Goal: Transaction & Acquisition: Register for event/course

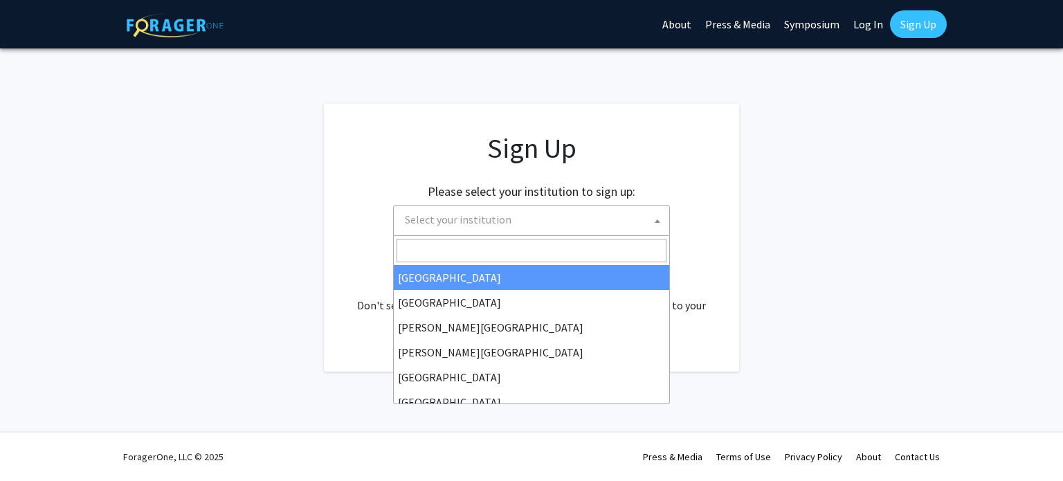
click at [517, 230] on span "Select your institution" at bounding box center [534, 219] width 270 height 28
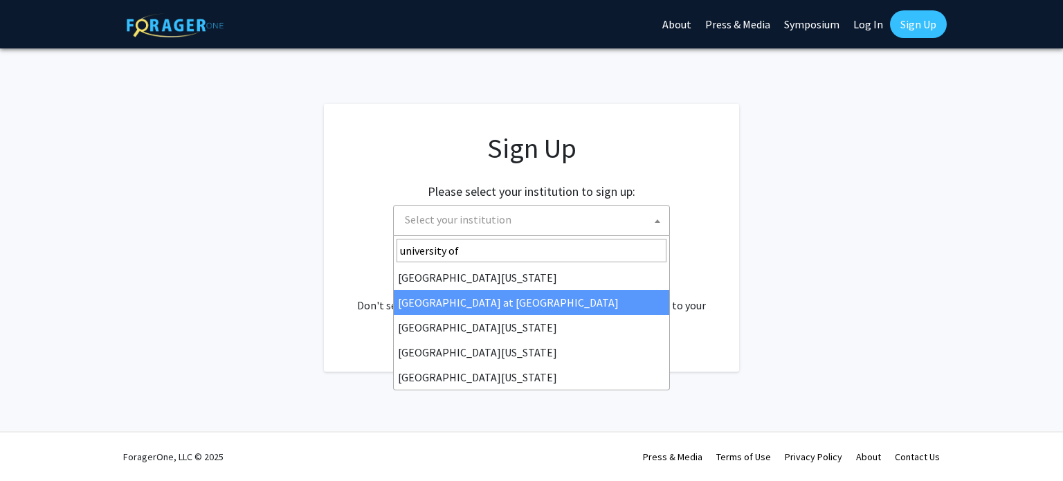
type input "university of"
select select "18"
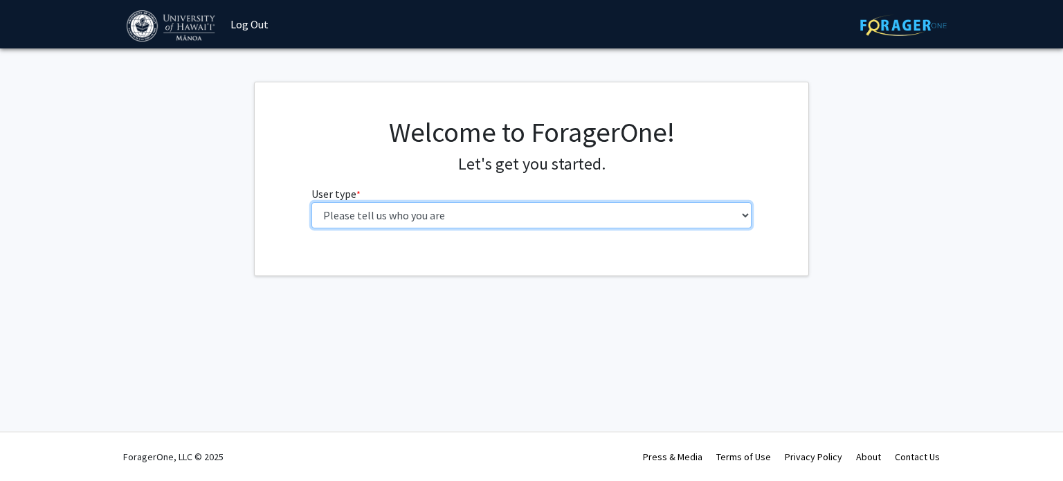
click at [426, 217] on select "Please tell us who you are Undergraduate Student Master's Student Doctoral Cand…" at bounding box center [531, 215] width 441 height 26
select select "1: undergrad"
click at [311, 202] on select "Please tell us who you are Undergraduate Student Master's Student Doctoral Cand…" at bounding box center [531, 215] width 441 height 26
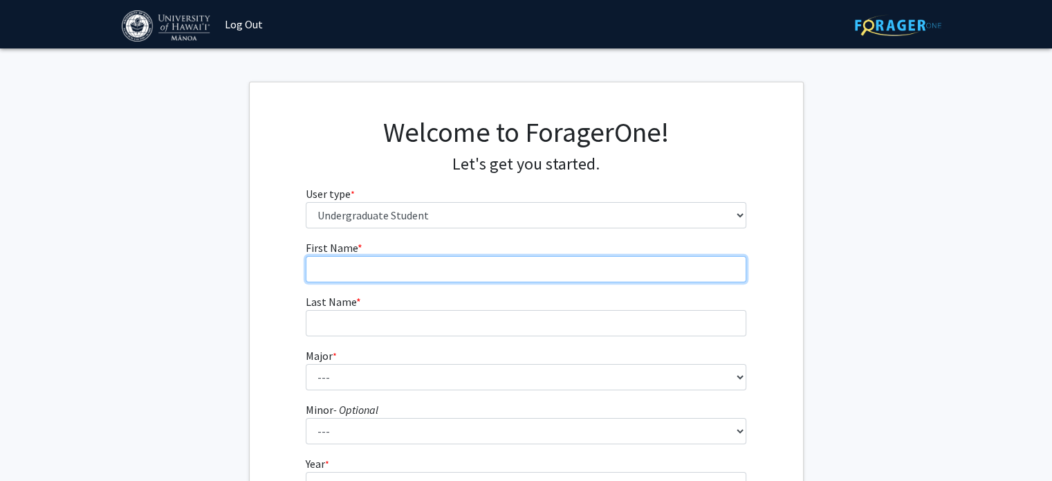
click at [398, 279] on input "First Name * required" at bounding box center [526, 269] width 441 height 26
type input "Dahyun"
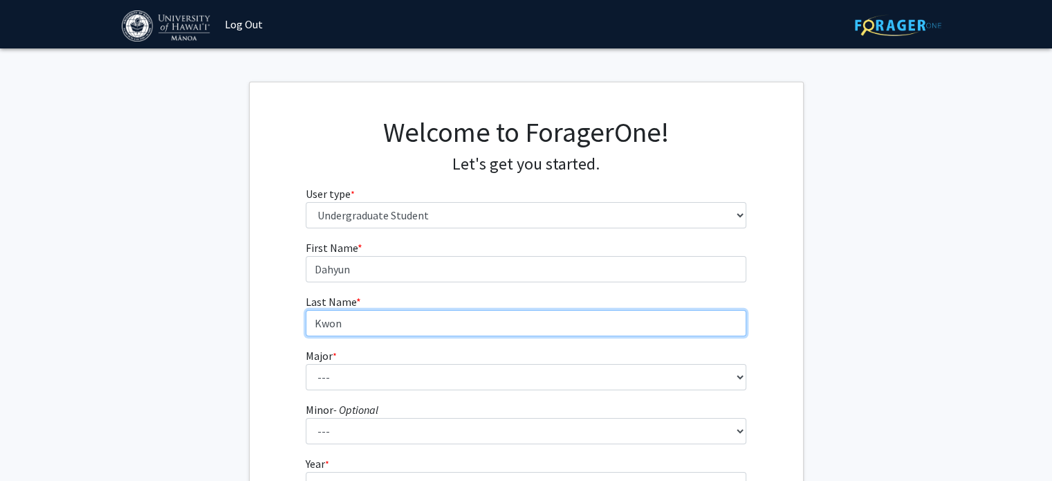
type input "Kwon"
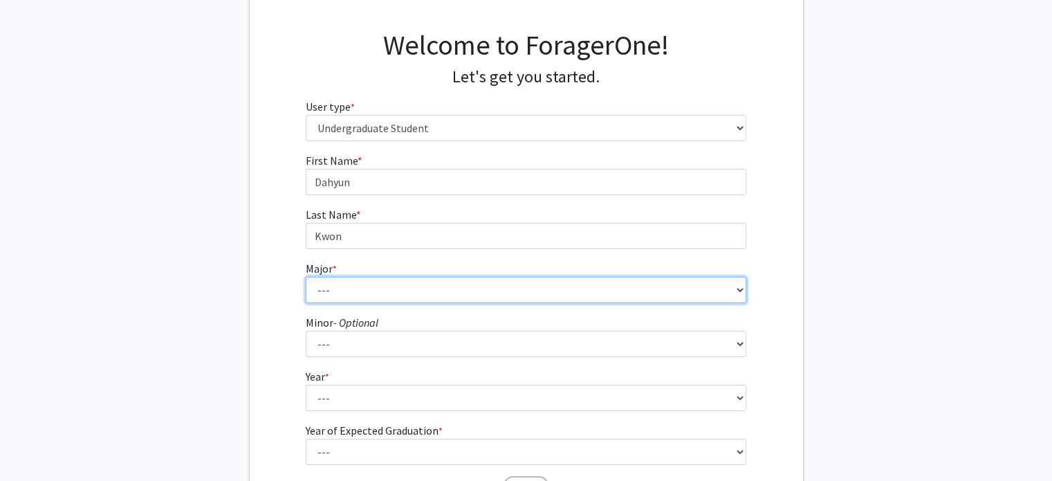
scroll to position [88, 0]
click at [360, 290] on select "--- Accounting American Studies Animal Sciences Anthropology Art Art History As…" at bounding box center [526, 289] width 441 height 26
select select "22: 1404"
click at [306, 276] on select "--- Accounting American Studies Animal Sciences Anthropology Art Art History As…" at bounding box center [526, 289] width 441 height 26
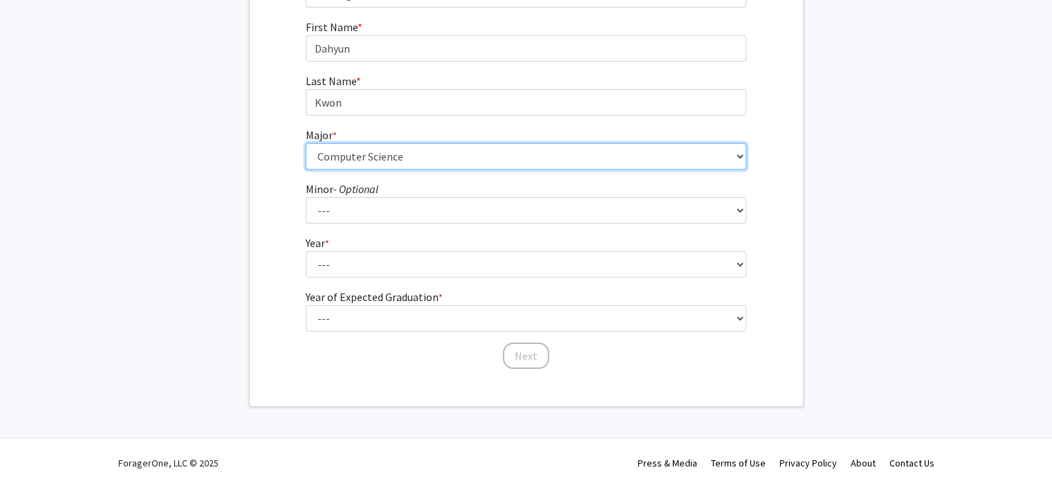
scroll to position [221, 0]
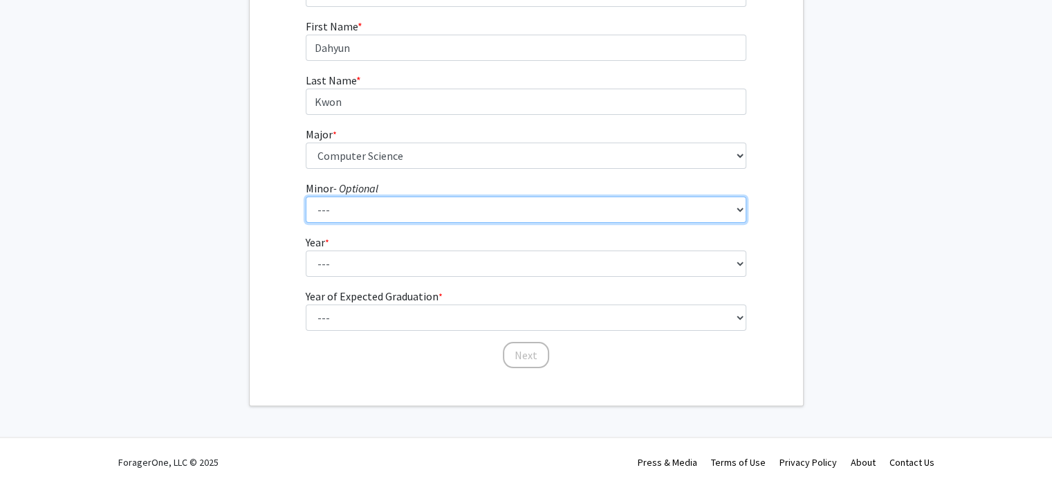
click at [327, 207] on select "--- American Studies Anthropology Art Art History Asian Studies Astronomy Astro…" at bounding box center [526, 209] width 441 height 26
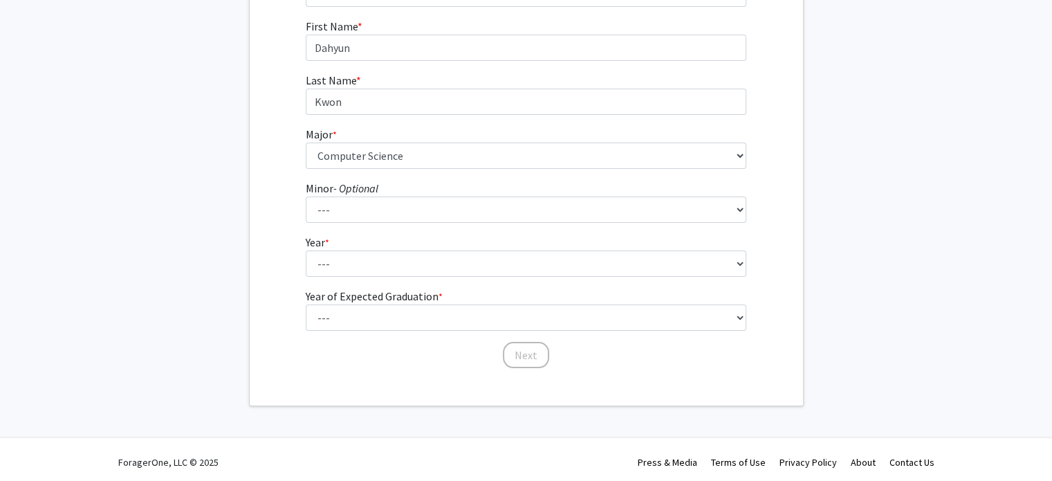
drag, startPoint x: 327, startPoint y: 207, endPoint x: 279, endPoint y: 223, distance: 49.9
click at [279, 223] on div "First Name * required Dahyun Last Name * required Kwon Major * required --- Acc…" at bounding box center [526, 193] width 553 height 351
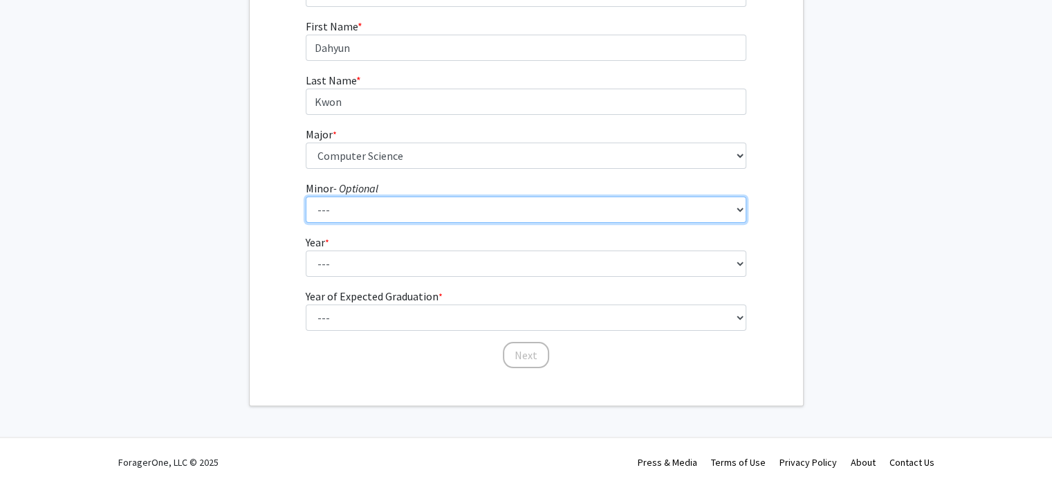
click at [396, 210] on select "--- American Studies Anthropology Art Art History Asian Studies Astronomy Astro…" at bounding box center [526, 209] width 441 height 26
click at [396, 206] on select "--- American Studies Anthropology Art Art History Asian Studies Astronomy Astro…" at bounding box center [526, 209] width 441 height 26
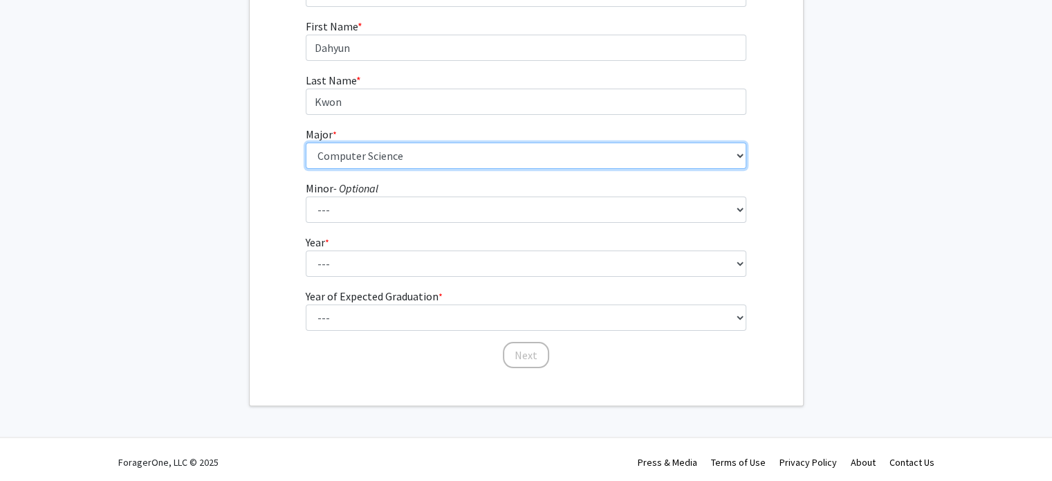
click at [416, 163] on select "--- Accounting American Studies Animal Sciences Anthropology Art Art History As…" at bounding box center [526, 156] width 441 height 26
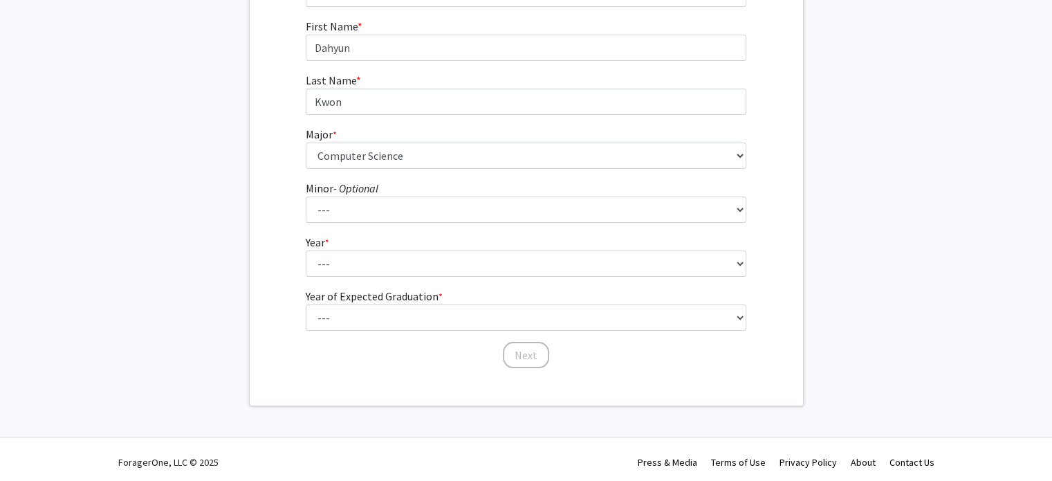
click at [274, 199] on div "First Name * required Dahyun Last Name * required Kwon Major * required --- Acc…" at bounding box center [526, 193] width 553 height 351
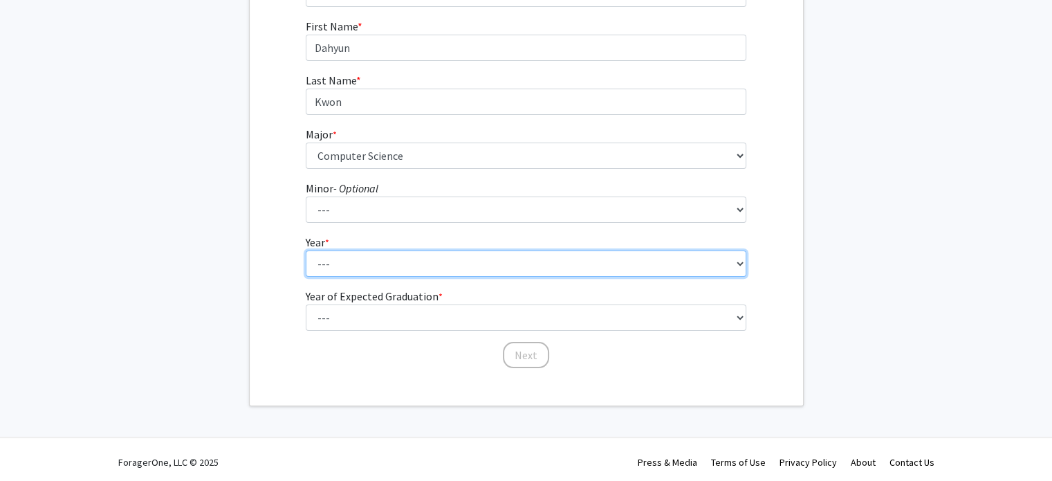
click at [367, 272] on select "--- First-year Sophomore Junior Senior Postbaccalaureate Certificate" at bounding box center [526, 263] width 441 height 26
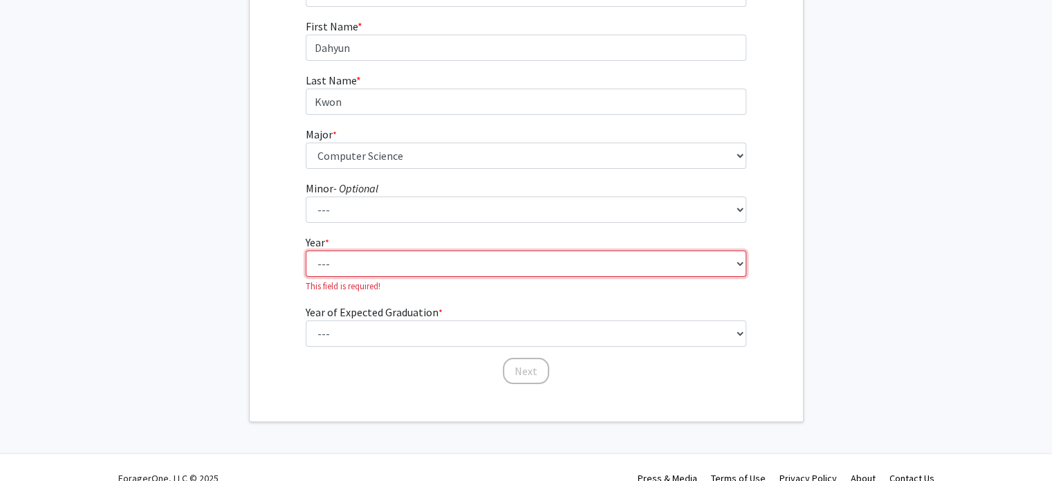
click at [439, 262] on select "--- First-year Sophomore Junior Senior Postbaccalaureate Certificate" at bounding box center [526, 263] width 441 height 26
select select "3: junior"
click at [306, 250] on select "--- First-year Sophomore Junior Senior Postbaccalaureate Certificate" at bounding box center [526, 263] width 441 height 26
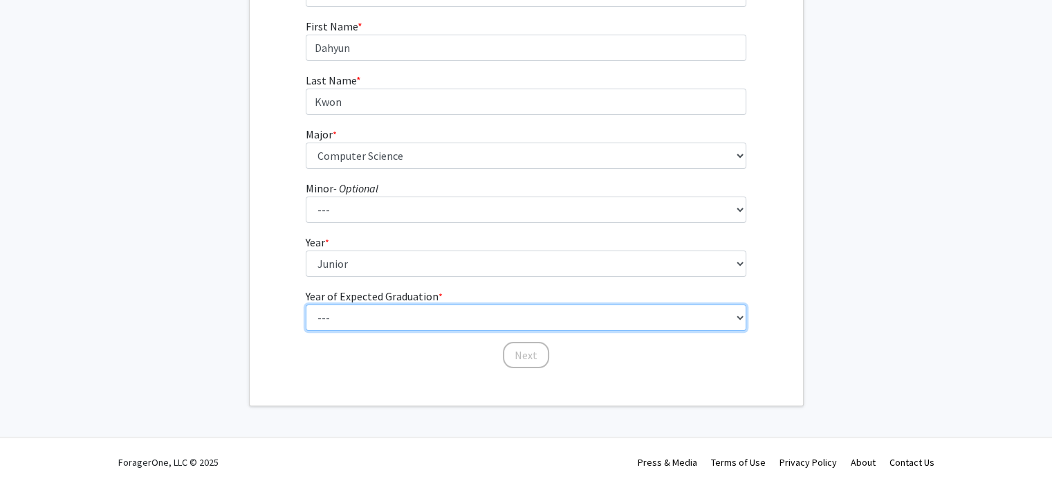
click at [407, 321] on select "--- 2025 2026 2027 2028 2029 2030 2031 2032 2033 2034" at bounding box center [526, 317] width 441 height 26
select select "3: 2027"
click at [306, 304] on select "--- 2025 2026 2027 2028 2029 2030 2031 2032 2033 2034" at bounding box center [526, 317] width 441 height 26
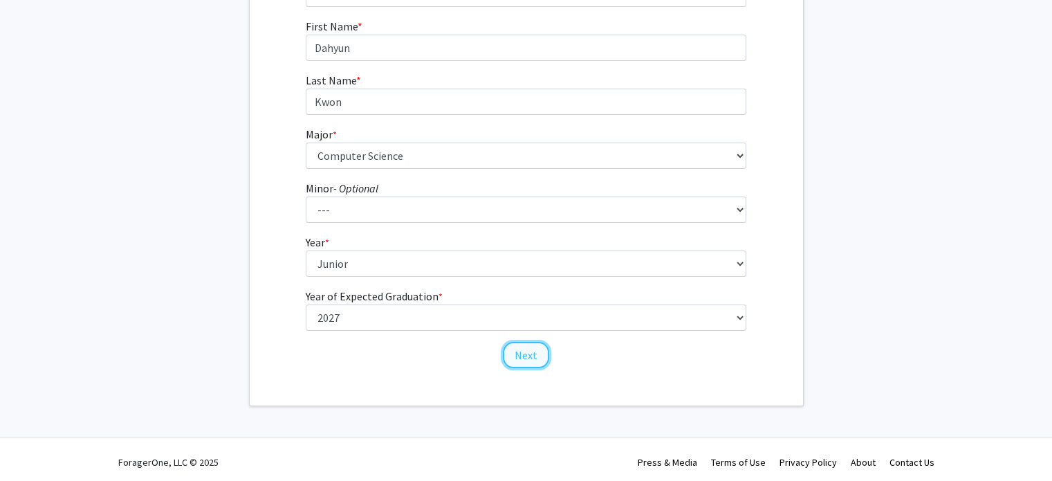
click at [527, 351] on button "Next" at bounding box center [526, 355] width 46 height 26
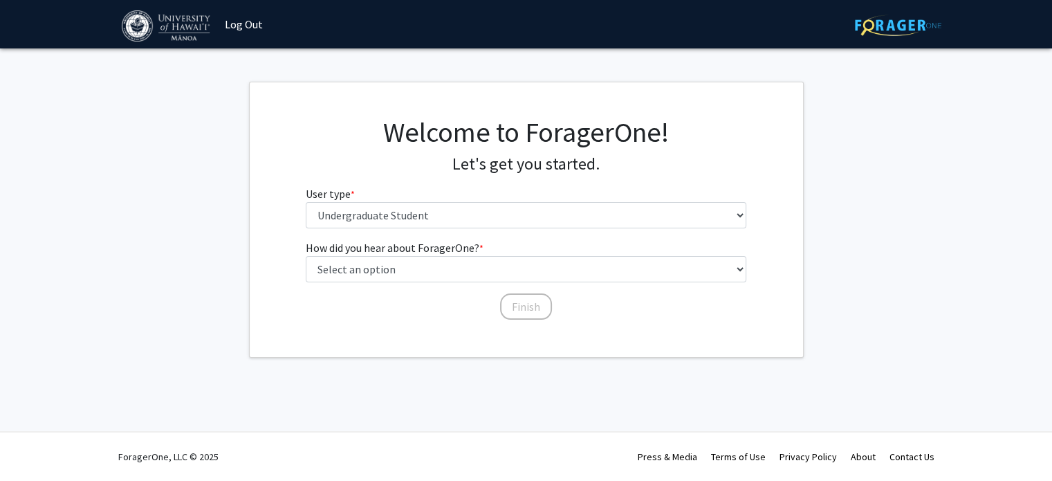
scroll to position [0, 0]
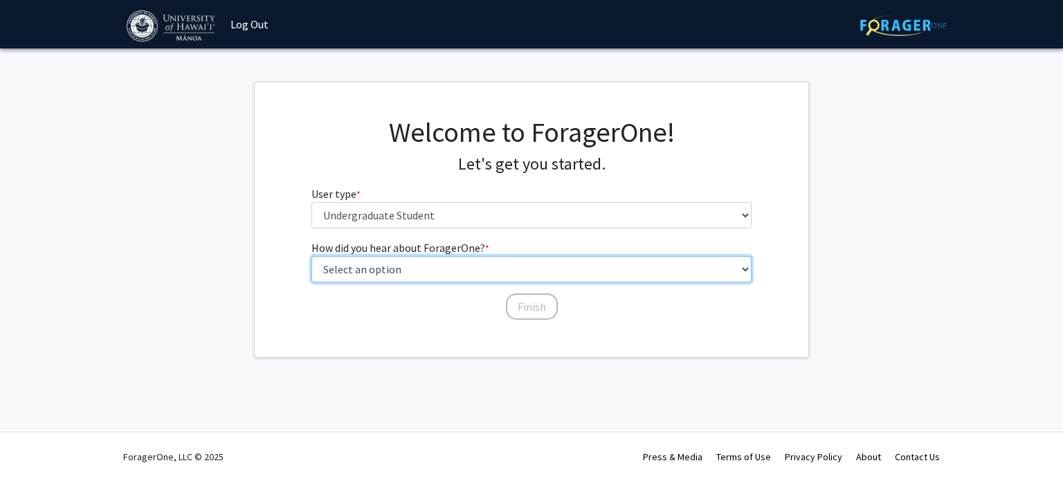
click at [387, 268] on select "Select an option Peer/student recommendation Faculty/staff recommendation Unive…" at bounding box center [531, 269] width 441 height 26
select select "4: university_email"
click at [311, 256] on select "Select an option Peer/student recommendation Faculty/staff recommendation Unive…" at bounding box center [531, 269] width 441 height 26
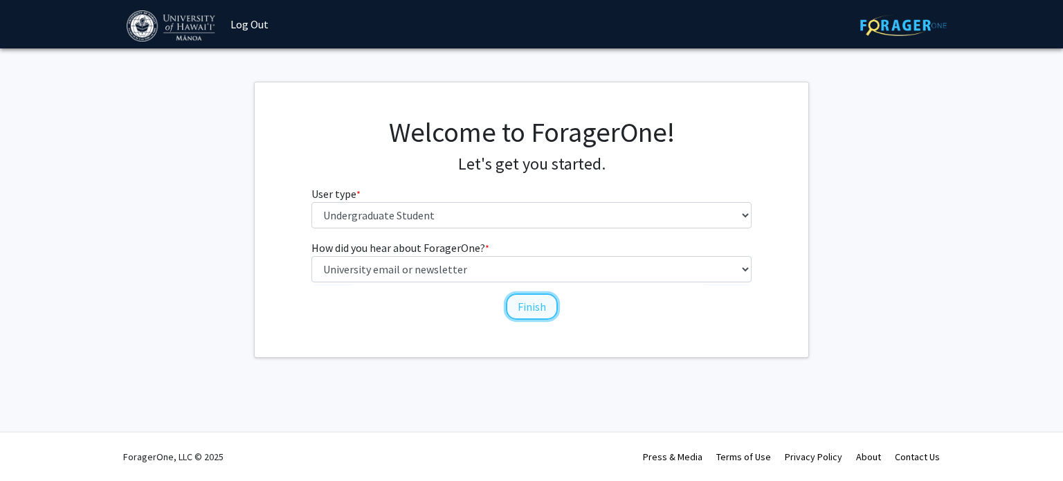
click at [517, 314] on button "Finish" at bounding box center [532, 306] width 52 height 26
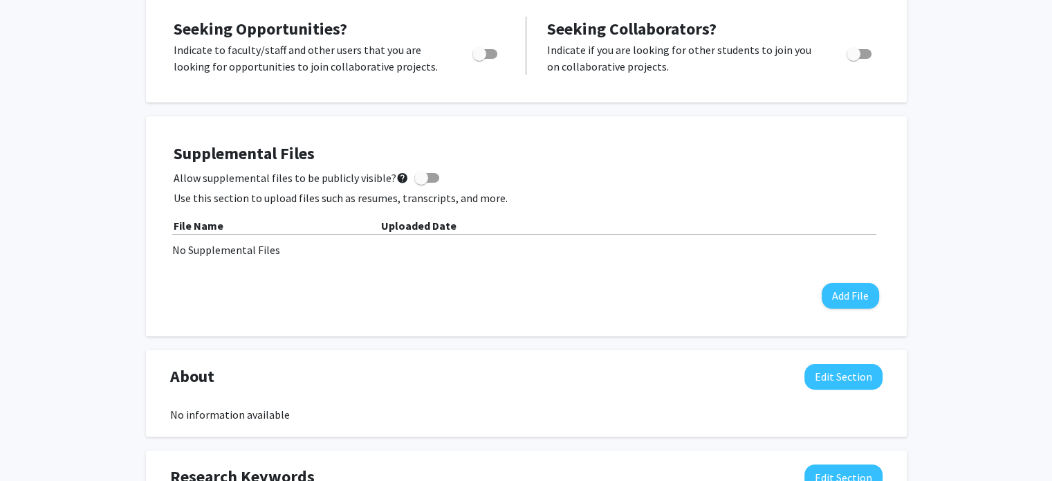
scroll to position [210, 0]
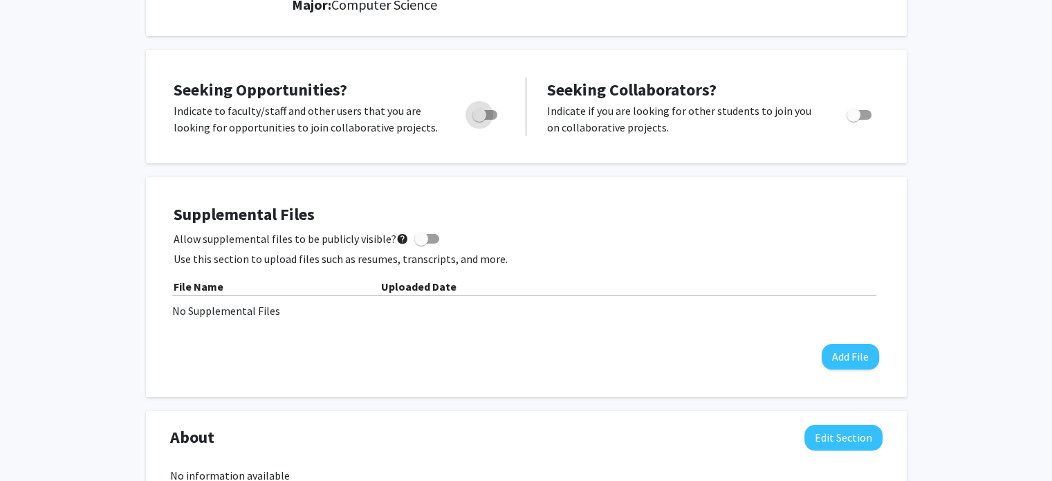
click at [492, 116] on span "Toggle" at bounding box center [484, 115] width 25 height 10
click at [479, 120] on input "Are you actively seeking opportunities?" at bounding box center [479, 120] width 1 height 1
checkbox input "true"
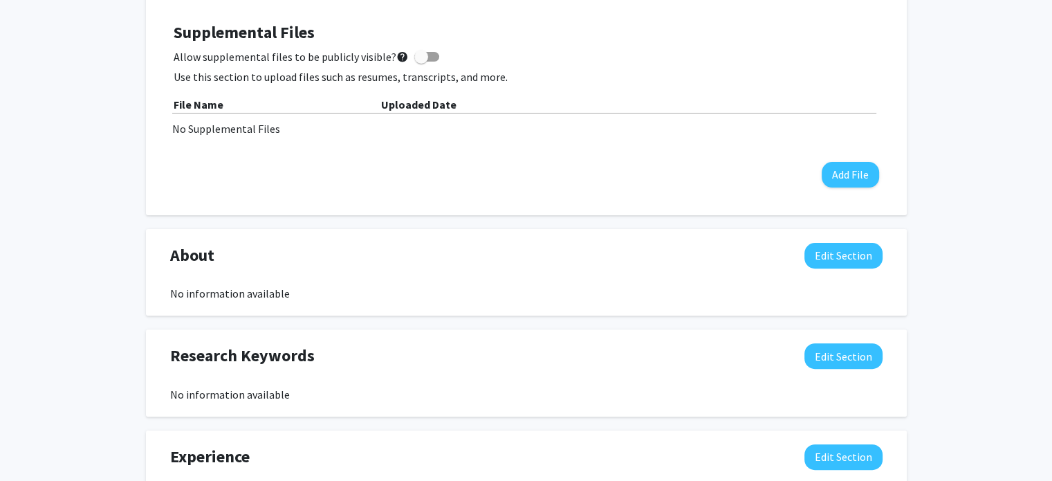
scroll to position [476, 0]
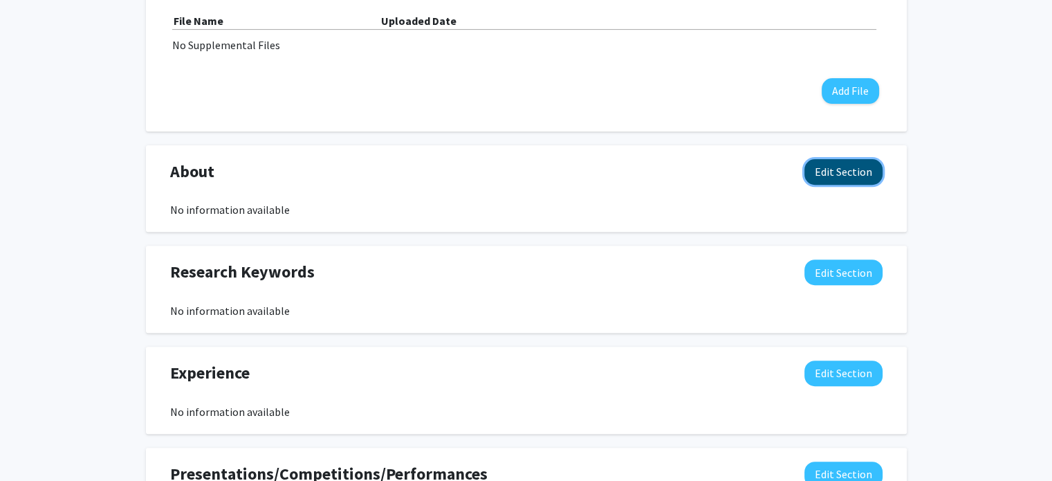
click at [842, 172] on button "Edit Section" at bounding box center [844, 172] width 78 height 26
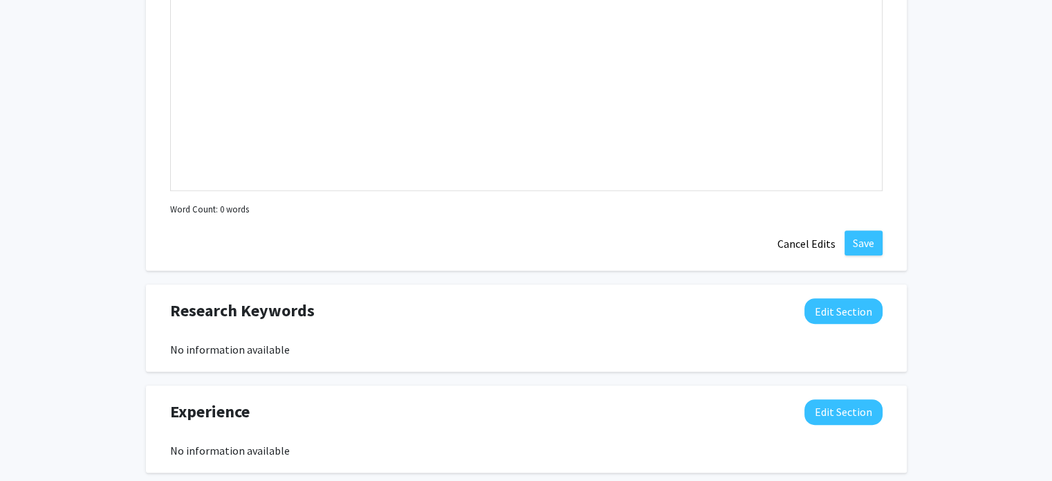
scroll to position [772, 0]
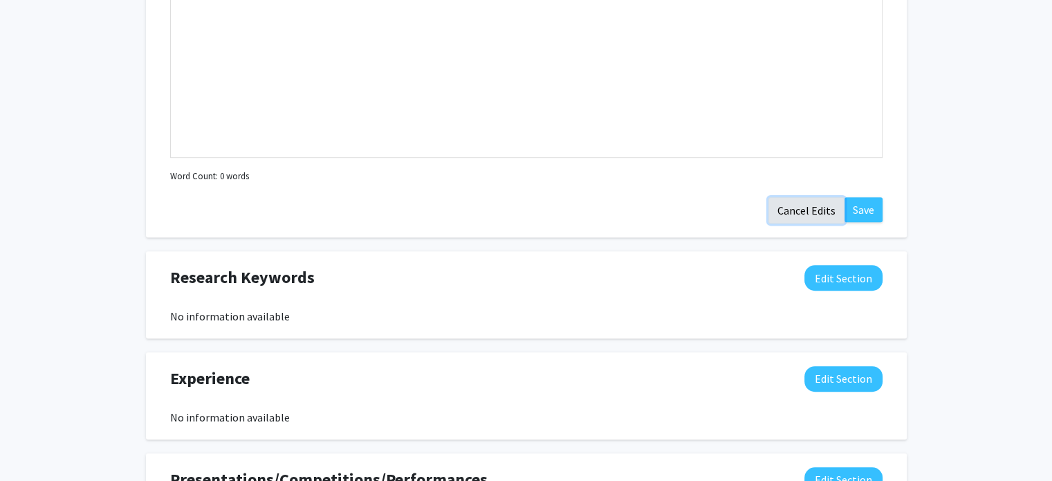
click at [815, 212] on button "Cancel Edits" at bounding box center [807, 210] width 76 height 26
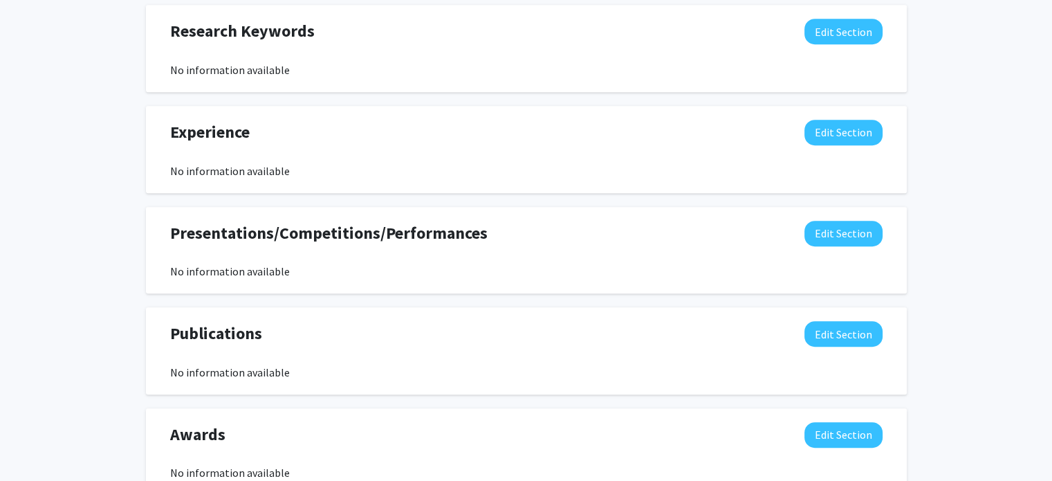
scroll to position [672, 0]
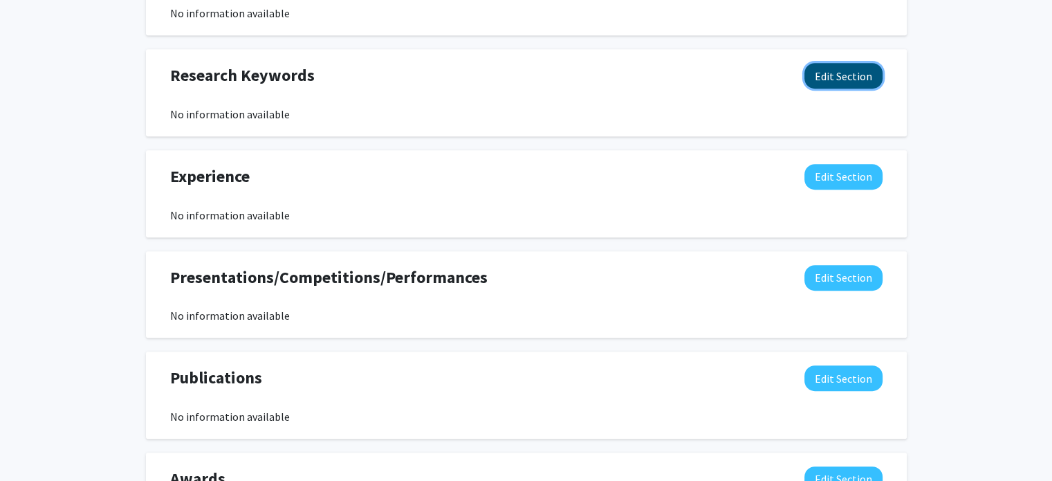
click at [852, 73] on button "Edit Section" at bounding box center [844, 76] width 78 height 26
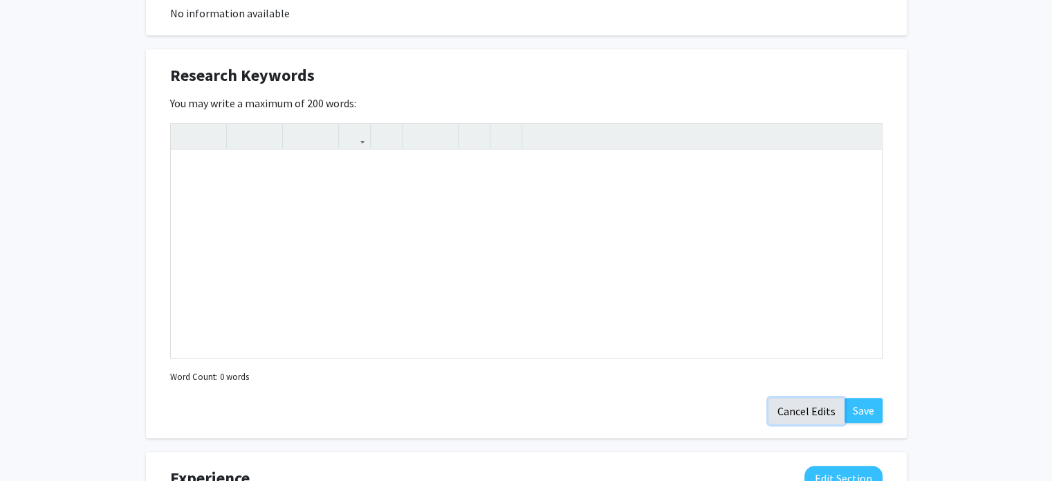
click at [804, 405] on button "Cancel Edits" at bounding box center [807, 411] width 76 height 26
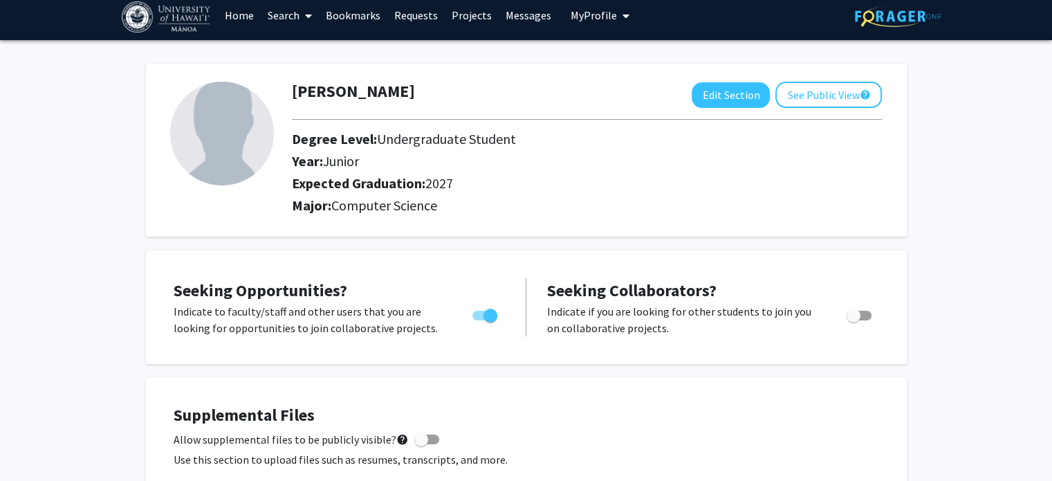
scroll to position [0, 0]
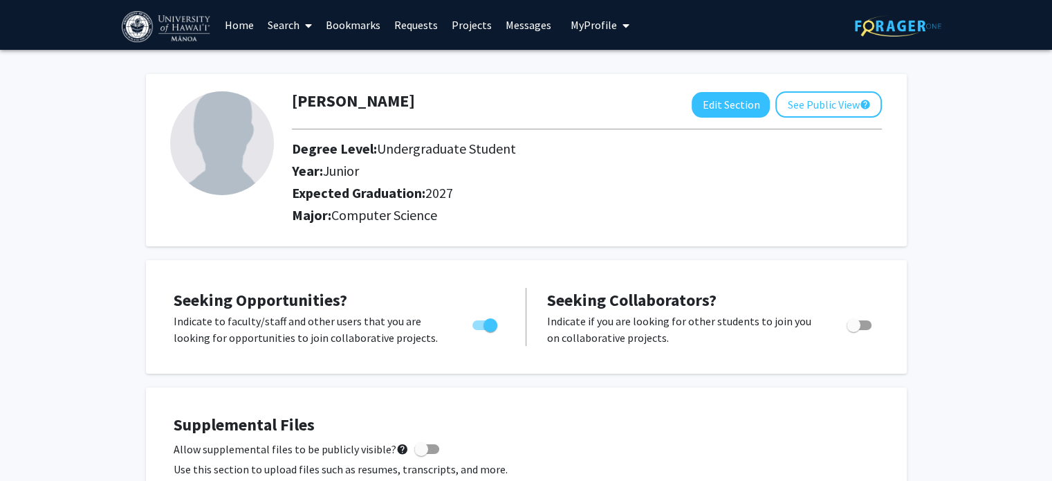
click at [292, 24] on link "Search" at bounding box center [290, 25] width 58 height 48
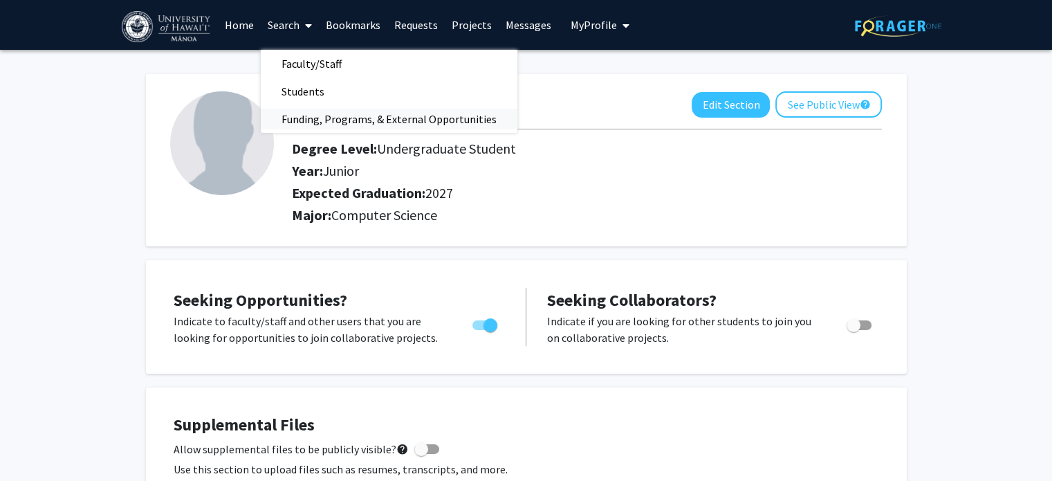
click at [305, 115] on span "Funding, Programs, & External Opportunities" at bounding box center [389, 119] width 257 height 28
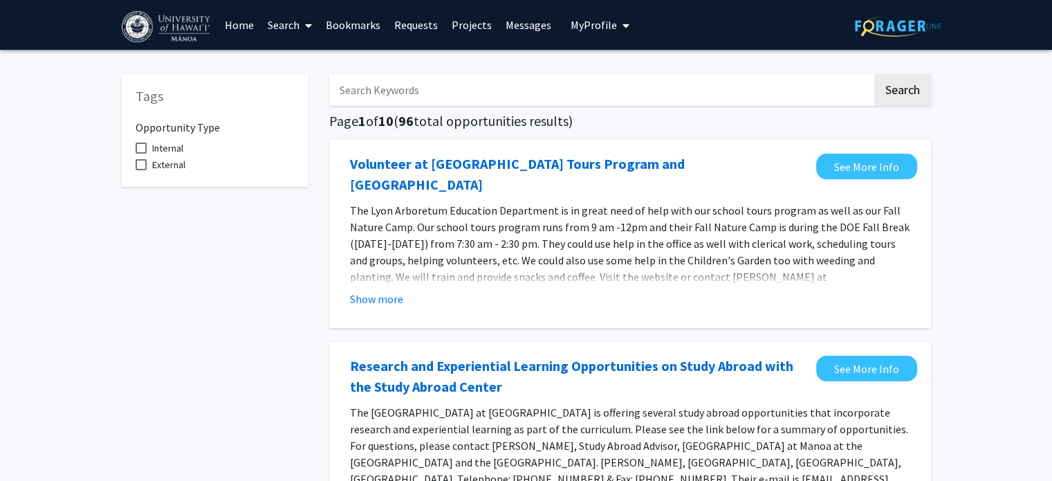
click at [471, 29] on link "Projects" at bounding box center [472, 25] width 54 height 48
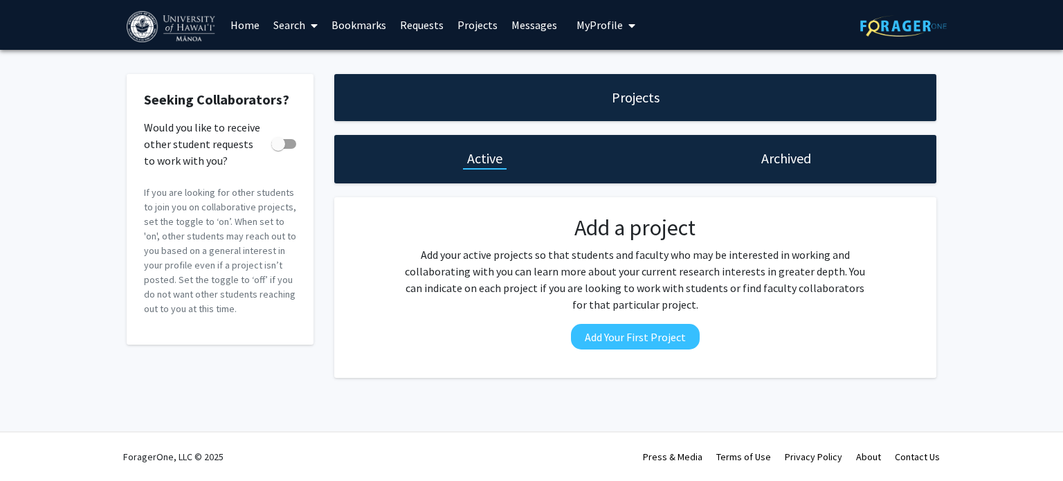
click at [302, 21] on link "Search" at bounding box center [295, 25] width 58 height 48
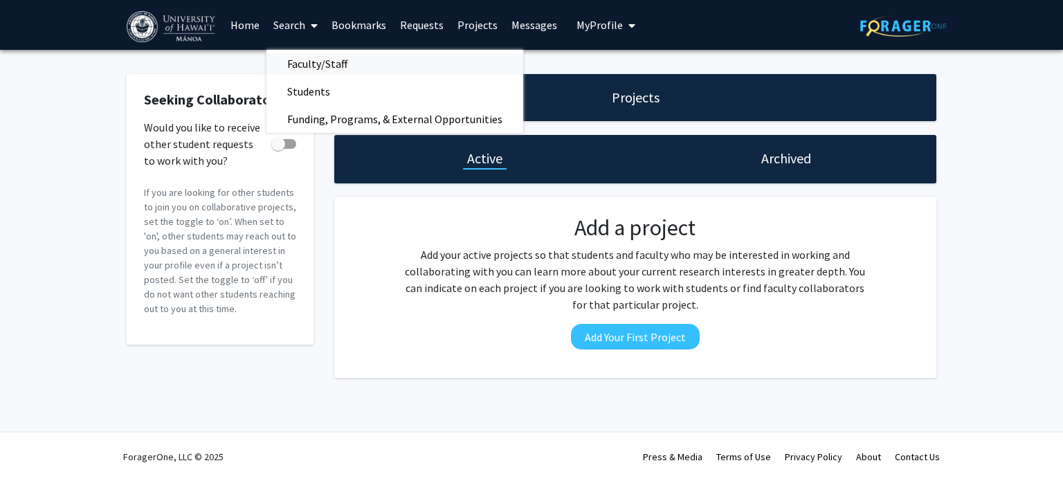
click at [321, 61] on span "Faculty/Staff" at bounding box center [317, 64] width 102 height 28
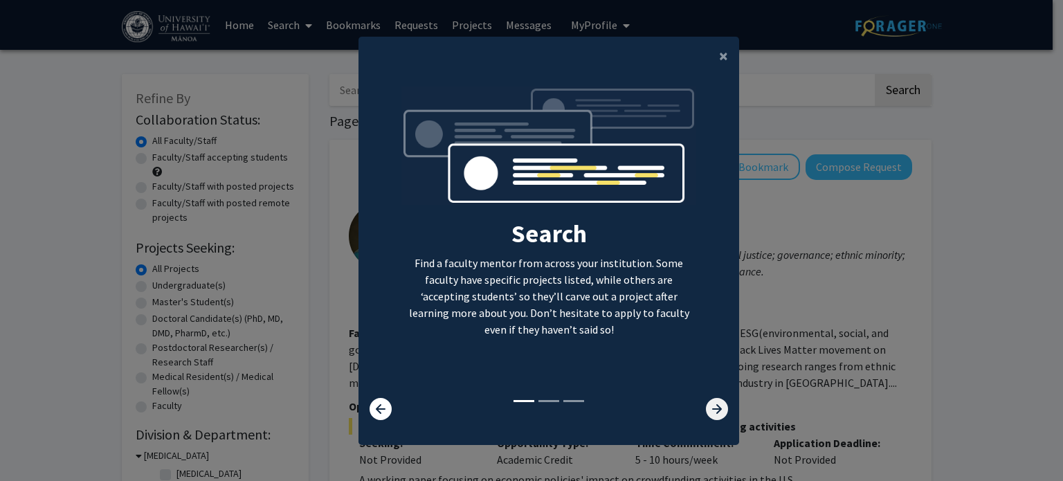
click at [712, 417] on icon at bounding box center [717, 409] width 22 height 22
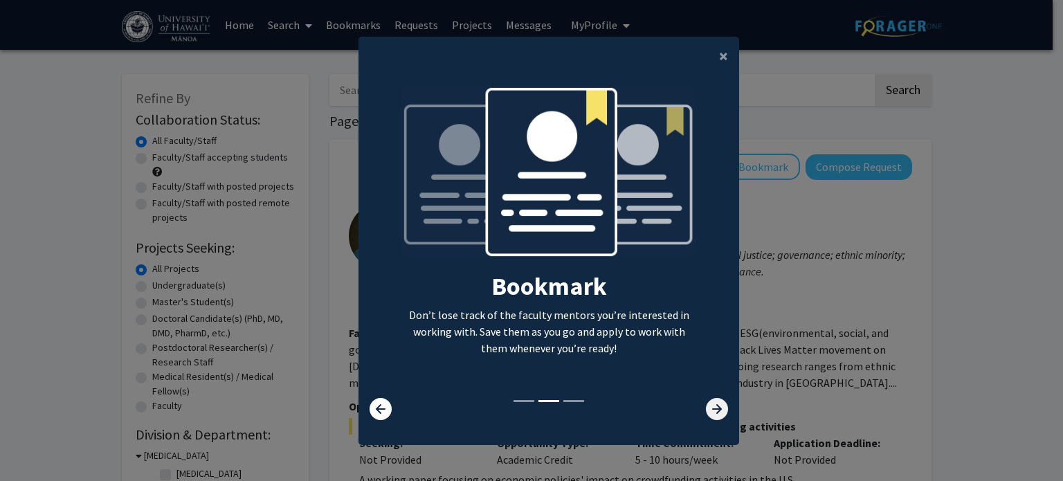
click at [712, 417] on icon at bounding box center [717, 409] width 22 height 22
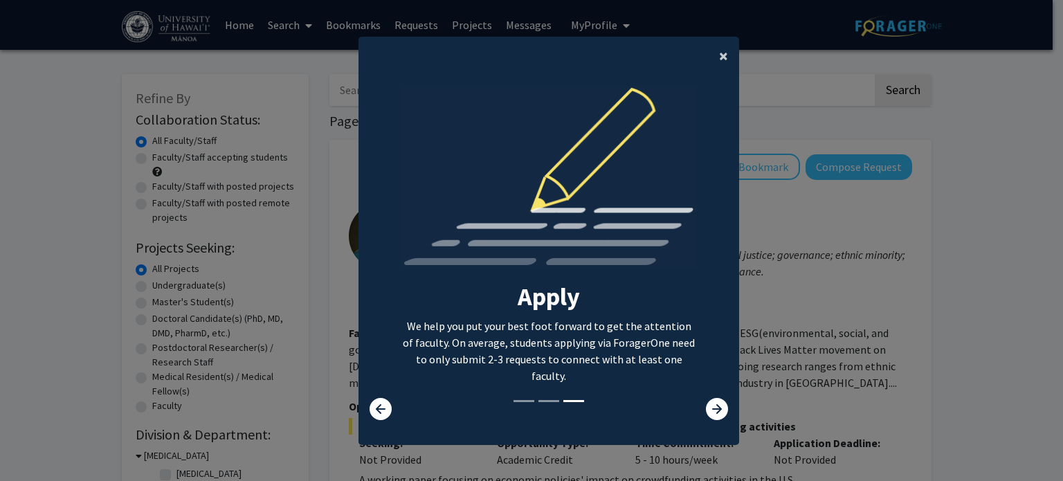
click at [710, 54] on button "×" at bounding box center [723, 56] width 31 height 39
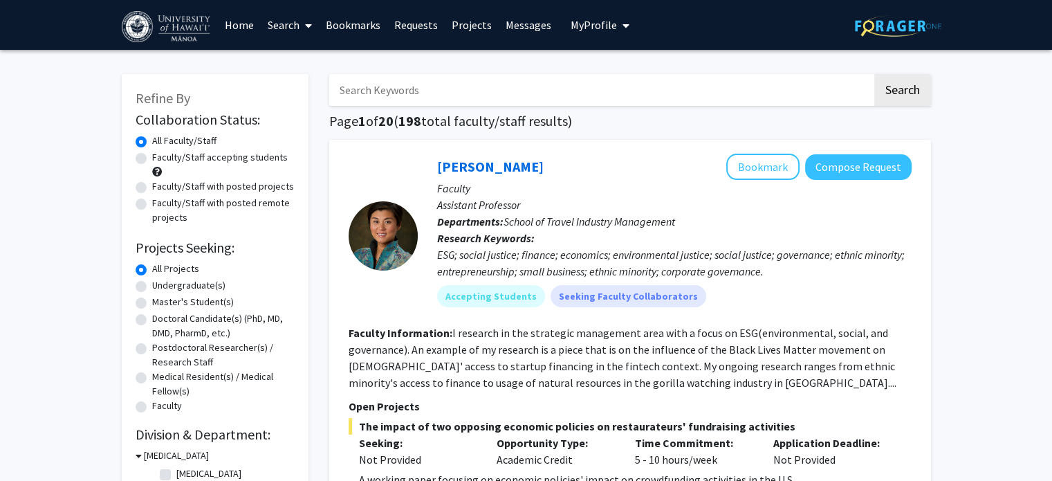
click at [631, 84] on input "Search Keywords" at bounding box center [600, 90] width 543 height 32
click at [874, 74] on button "Search" at bounding box center [902, 90] width 57 height 32
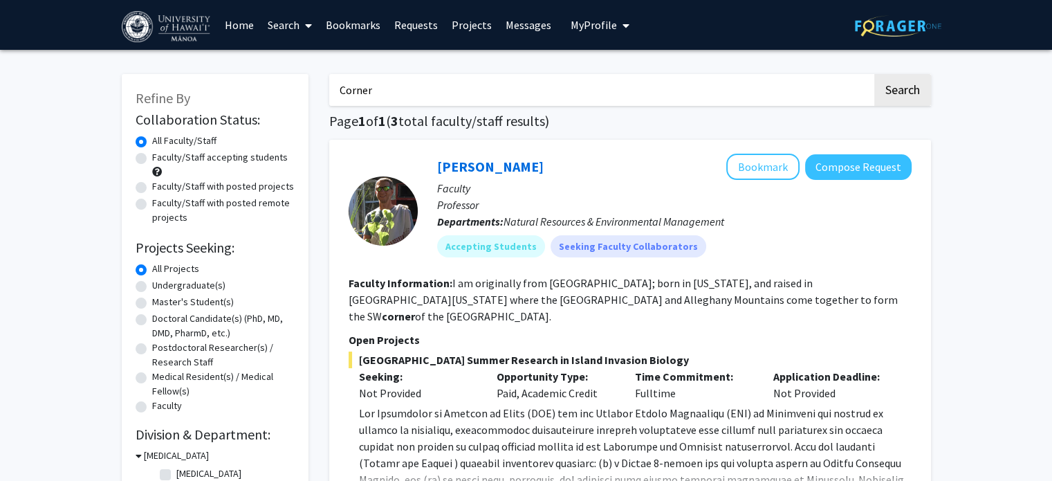
click at [600, 102] on input "Corner" at bounding box center [600, 90] width 543 height 32
type input "C"
type input "David Corner"
click at [874, 74] on button "Search" at bounding box center [902, 90] width 57 height 32
drag, startPoint x: 421, startPoint y: 84, endPoint x: 305, endPoint y: 80, distance: 115.6
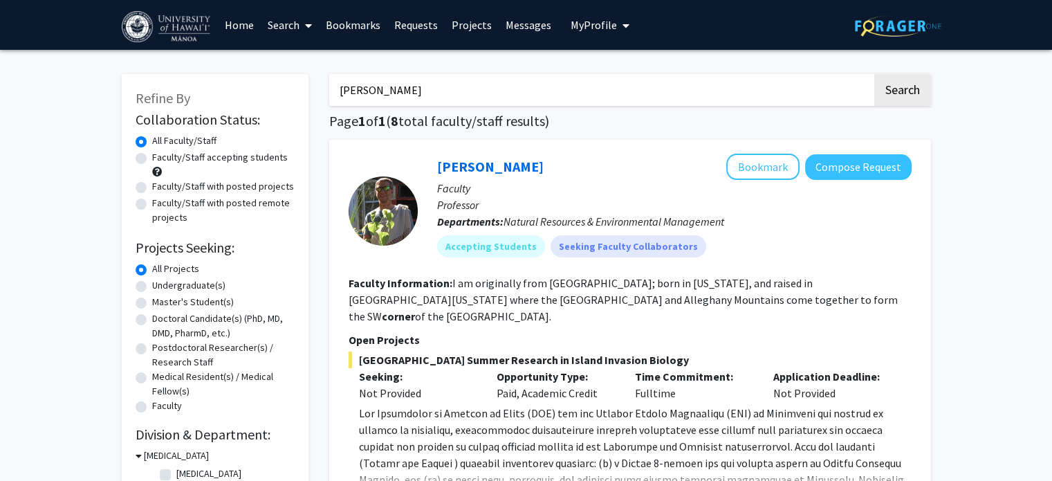
click at [284, 20] on link "Search" at bounding box center [290, 25] width 58 height 48
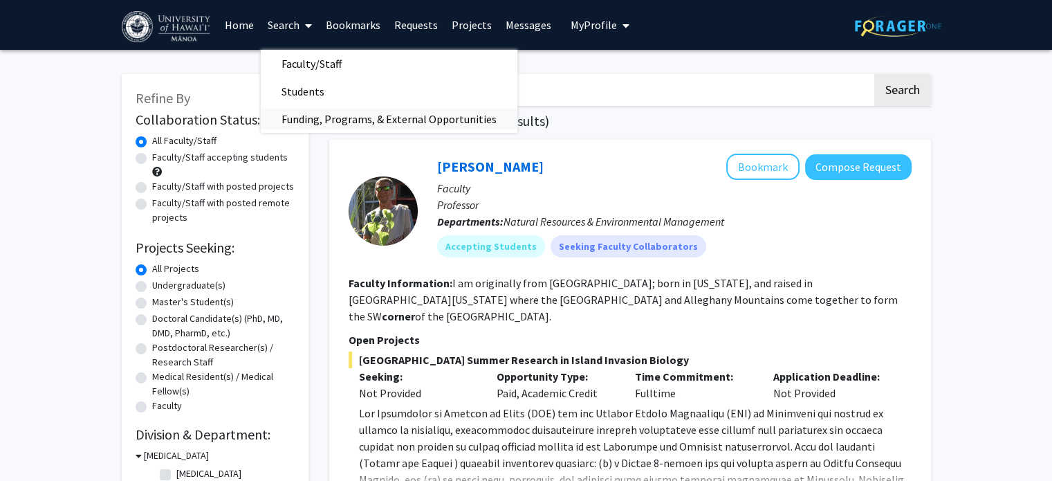
click at [313, 113] on span "Funding, Programs, & External Opportunities" at bounding box center [389, 119] width 257 height 28
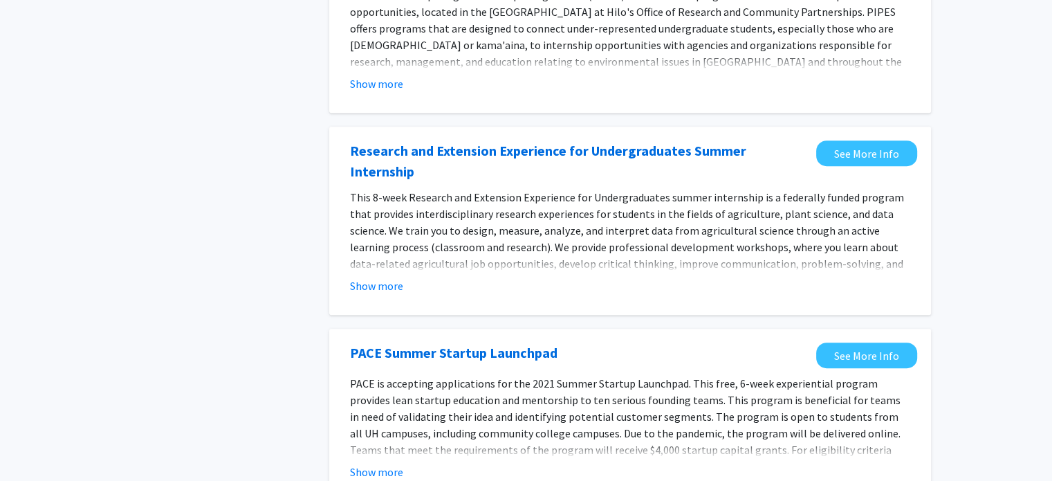
scroll to position [600, 0]
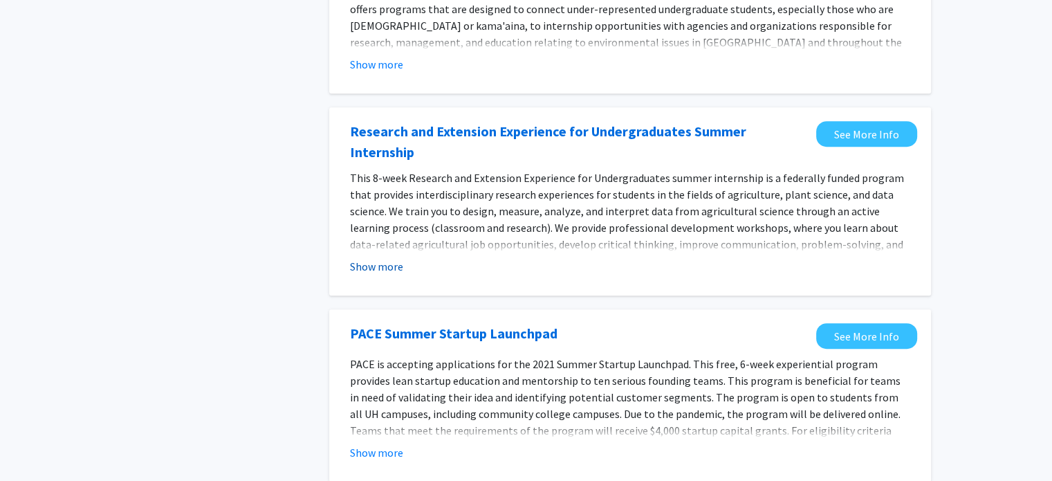
click at [371, 258] on button "Show more" at bounding box center [376, 266] width 53 height 17
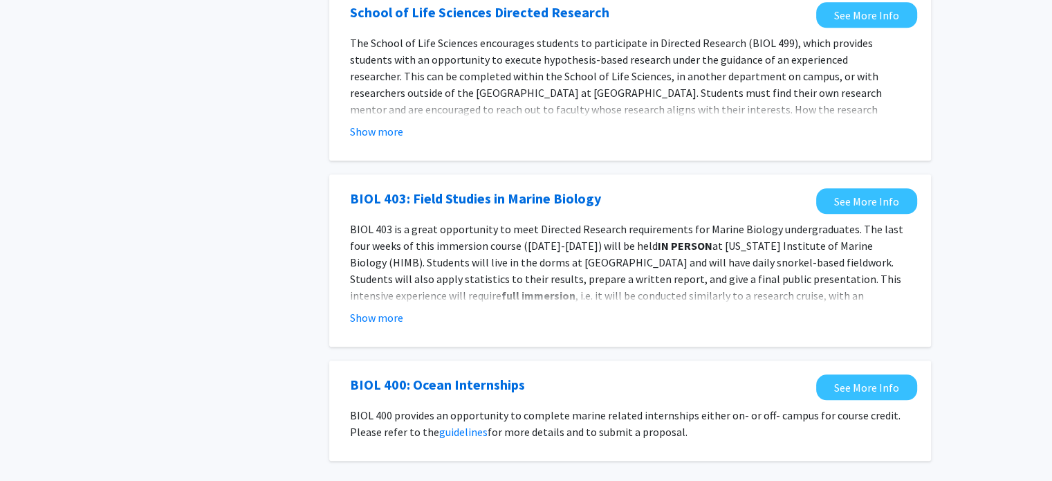
scroll to position [1512, 0]
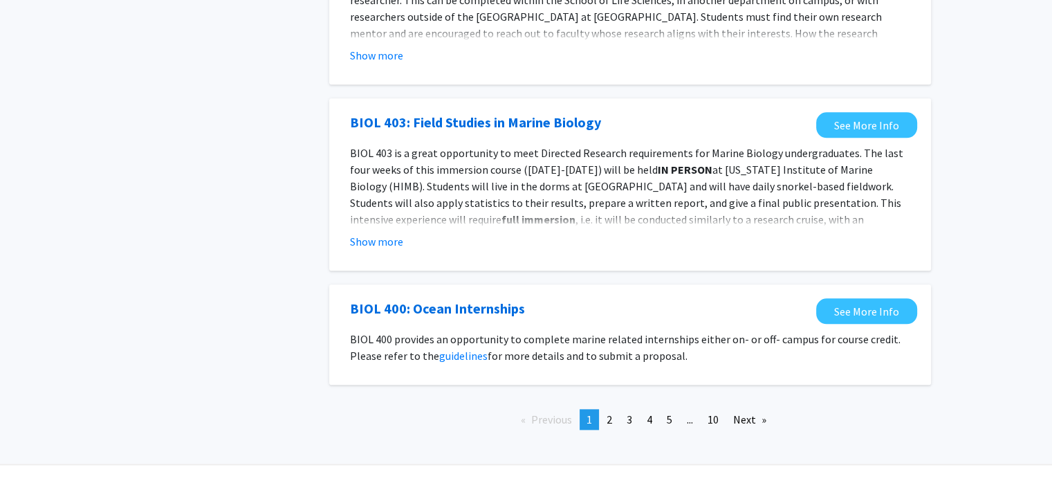
click at [613, 398] on div "Previous page 1 / 10 You're on page 1 page 2 page 3 page 4 page 5 page ... page…" at bounding box center [630, 419] width 623 height 42
click at [609, 412] on span "2" at bounding box center [610, 419] width 6 height 14
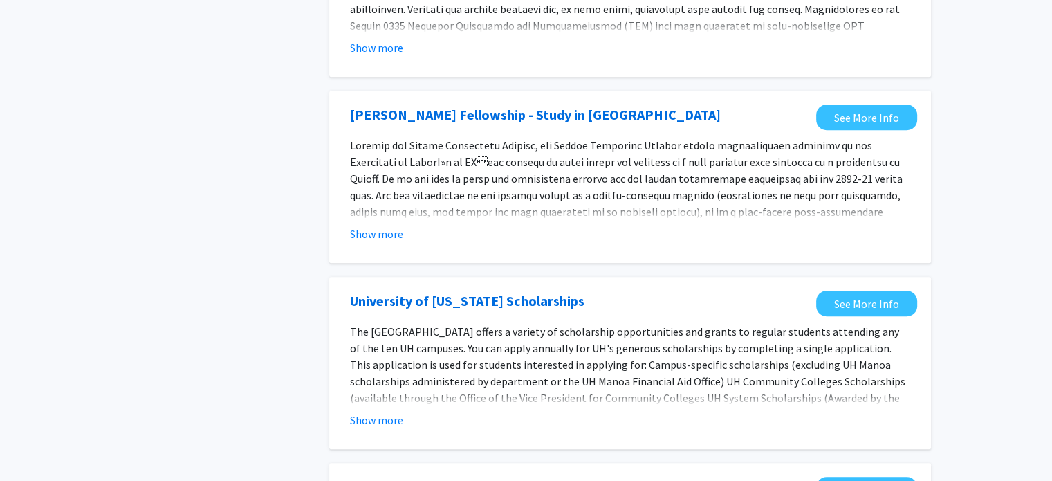
scroll to position [966, 0]
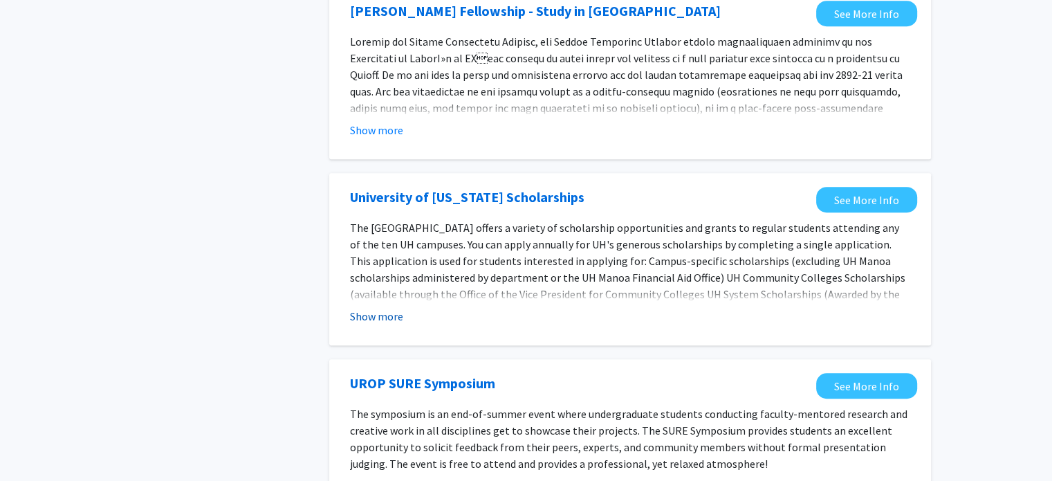
click at [374, 308] on button "Show more" at bounding box center [376, 316] width 53 height 17
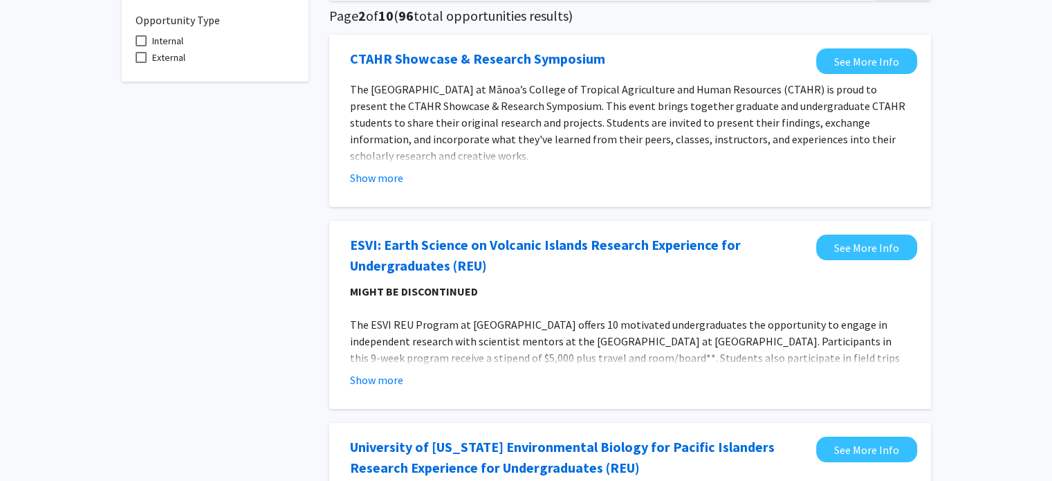
scroll to position [0, 0]
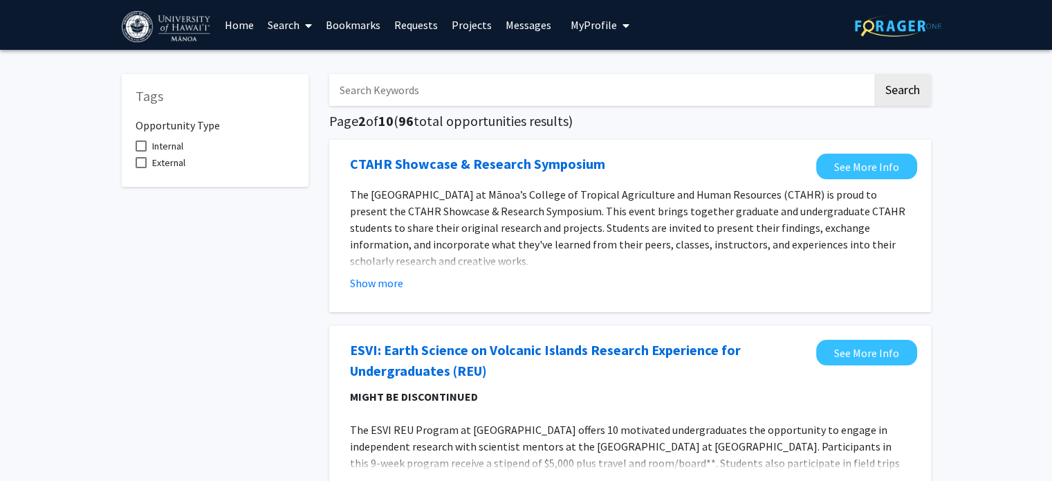
click at [379, 104] on input "Search Keywords" at bounding box center [600, 90] width 543 height 32
click at [874, 74] on button "Search" at bounding box center [902, 90] width 57 height 32
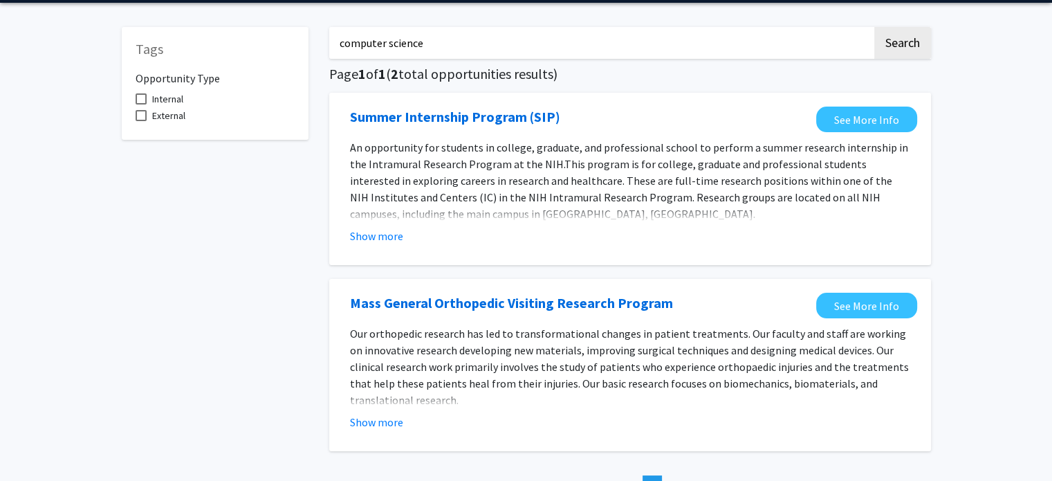
scroll to position [141, 0]
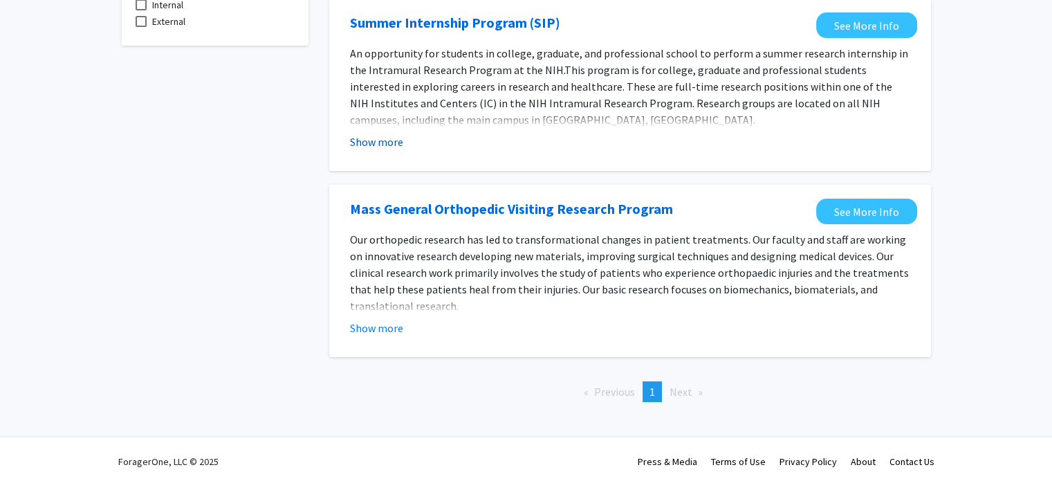
click at [376, 146] on button "Show more" at bounding box center [376, 142] width 53 height 17
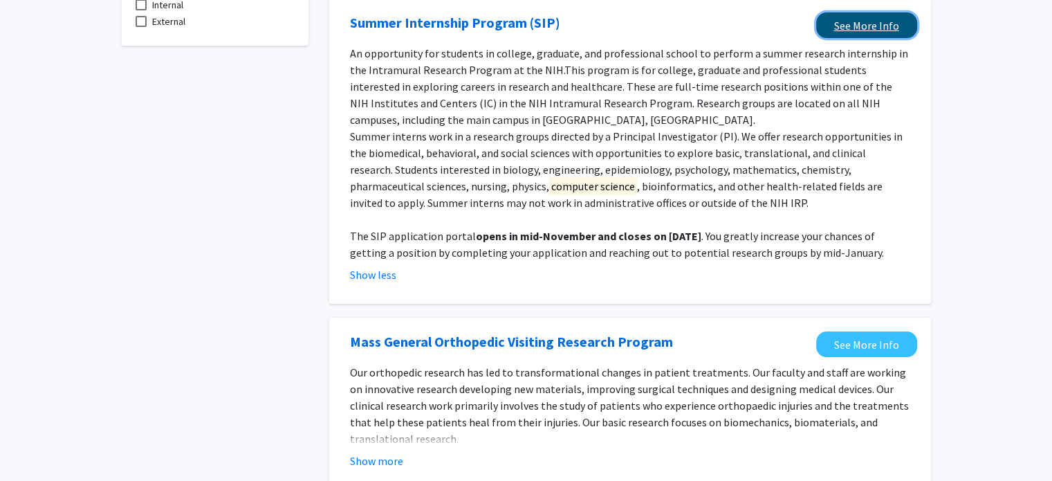
click at [855, 30] on link "See More Info" at bounding box center [866, 25] width 101 height 26
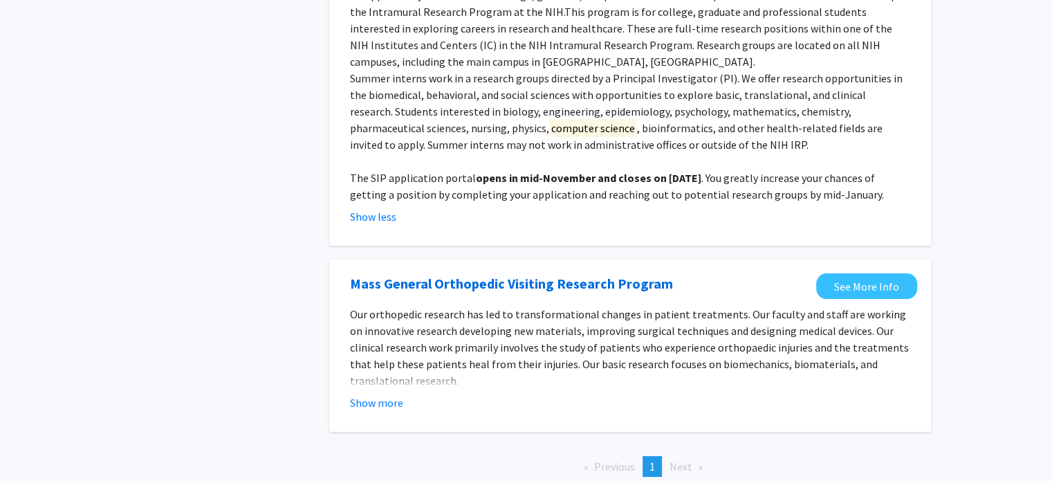
scroll to position [279, 0]
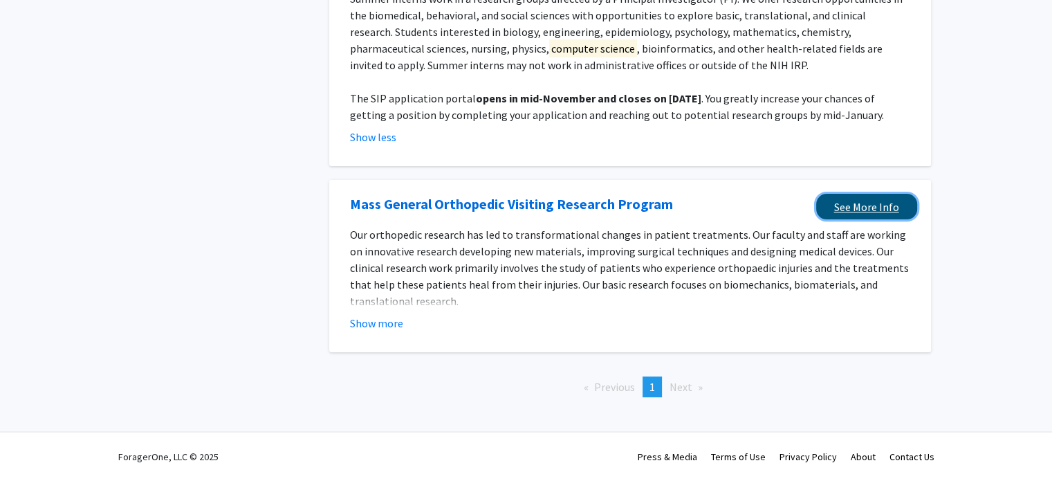
click at [868, 212] on link "See More Info" at bounding box center [866, 207] width 101 height 26
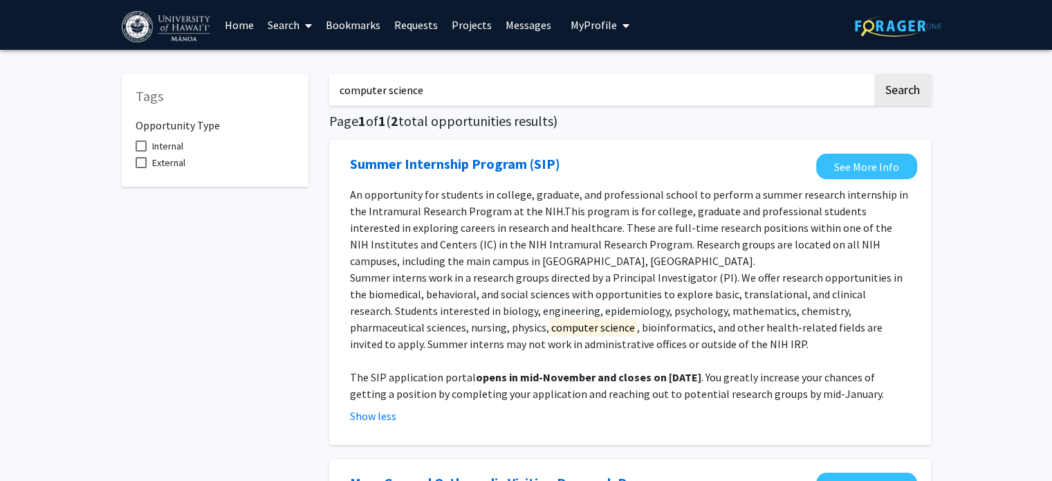
drag, startPoint x: 469, startPoint y: 98, endPoint x: 327, endPoint y: 94, distance: 142.6
click at [327, 94] on div "computer science Search Page 1 of 1 ( 2 total opportunities results) Summer Int…" at bounding box center [630, 373] width 623 height 627
click at [874, 74] on button "Search" at bounding box center [902, 90] width 57 height 32
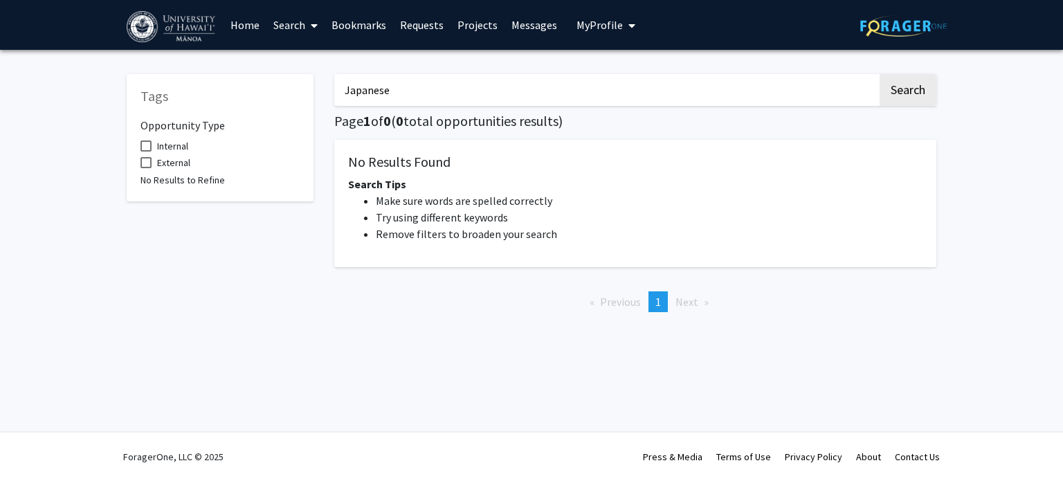
click at [427, 94] on input "Japanese" at bounding box center [605, 90] width 543 height 32
type input "J"
click at [313, 27] on icon at bounding box center [314, 25] width 7 height 11
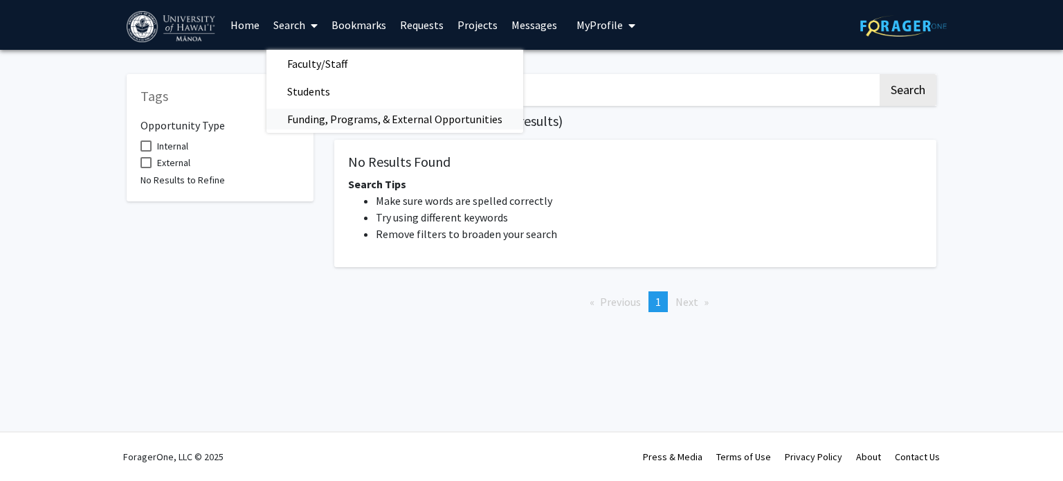
click at [305, 122] on span "Funding, Programs, & External Opportunities" at bounding box center [394, 119] width 257 height 28
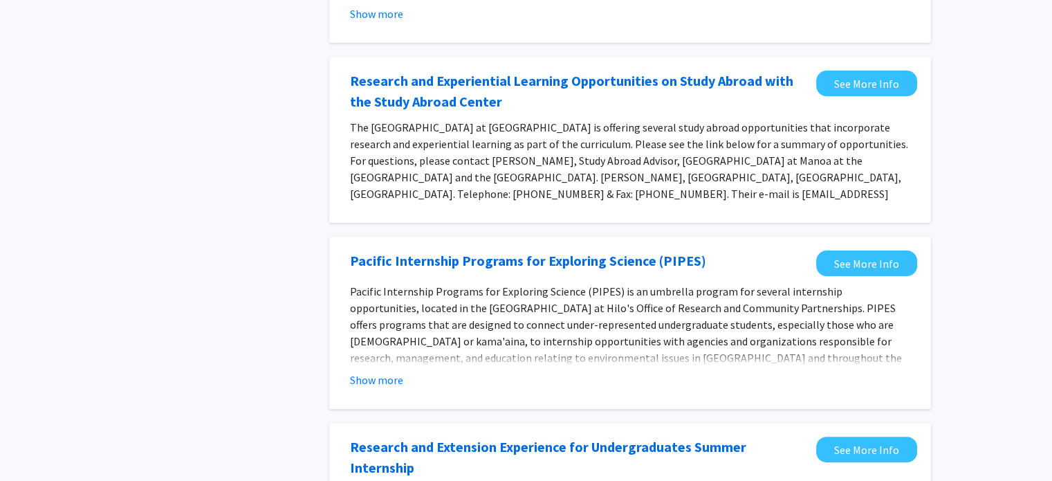
scroll to position [286, 0]
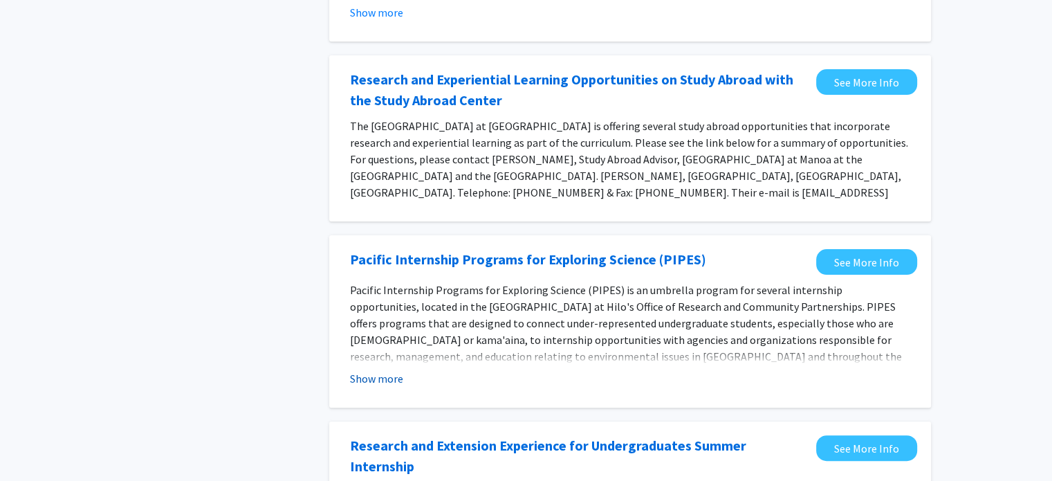
click at [378, 370] on button "Show more" at bounding box center [376, 378] width 53 height 17
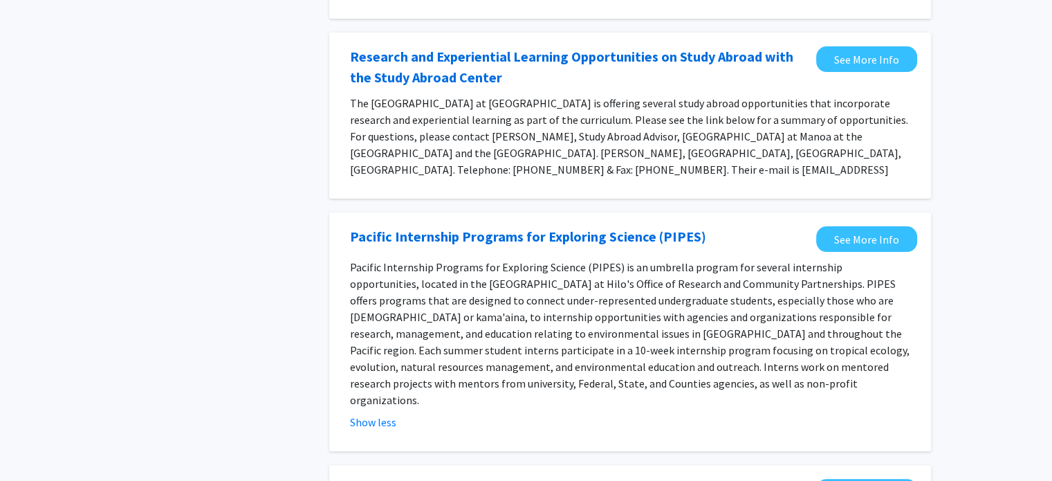
scroll to position [309, 0]
click at [894, 227] on link "See More Info" at bounding box center [866, 240] width 101 height 26
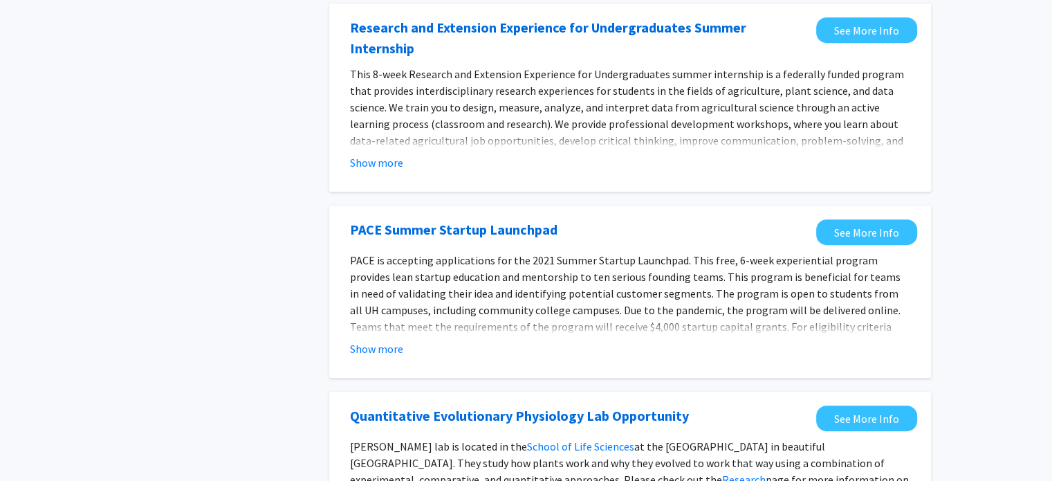
scroll to position [786, 0]
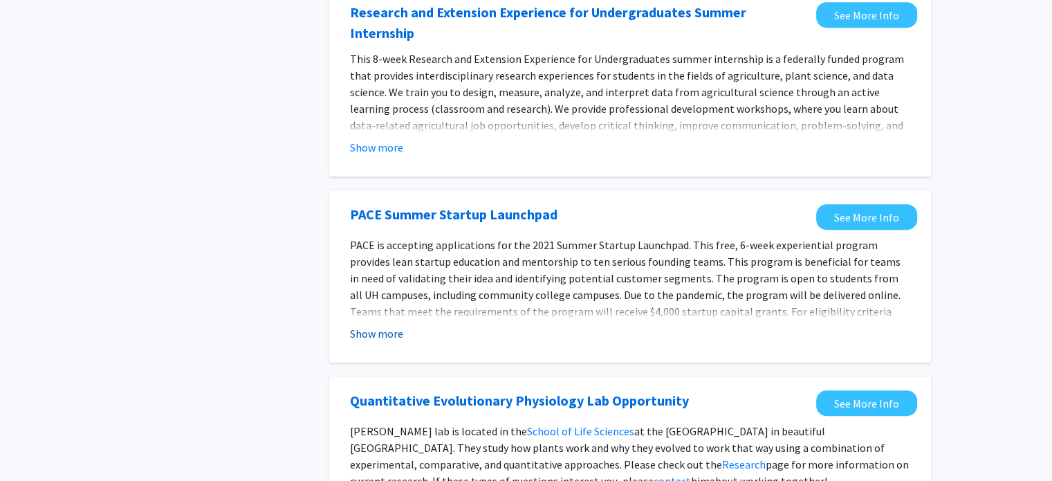
click at [389, 325] on button "Show more" at bounding box center [376, 333] width 53 height 17
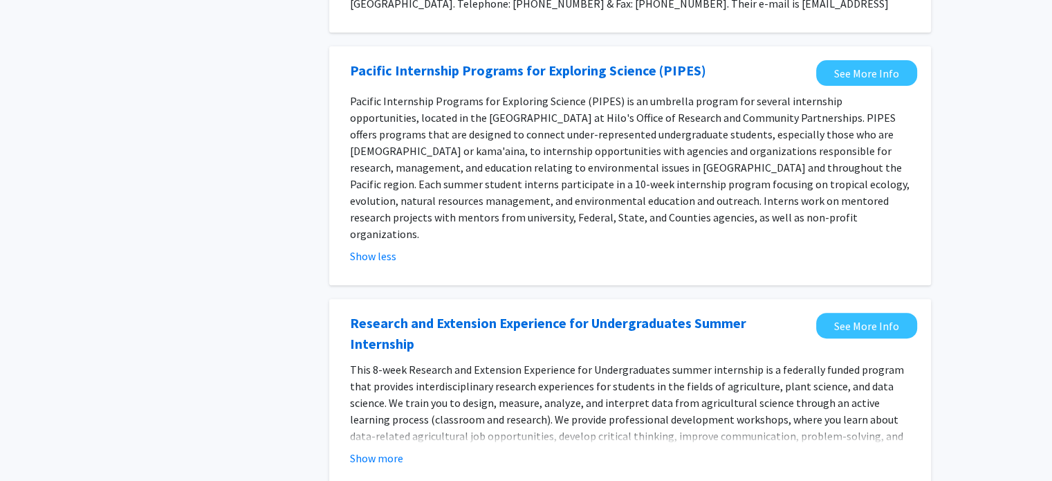
scroll to position [480, 0]
